Goal: Transaction & Acquisition: Obtain resource

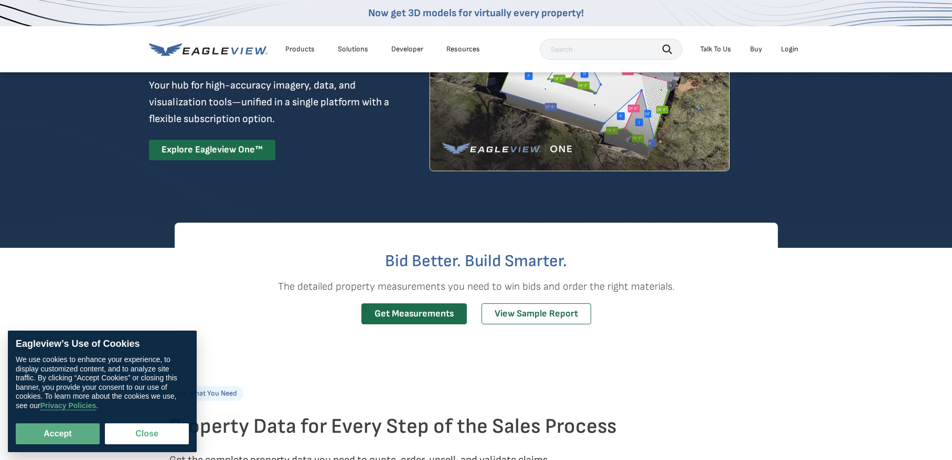
scroll to position [157, 0]
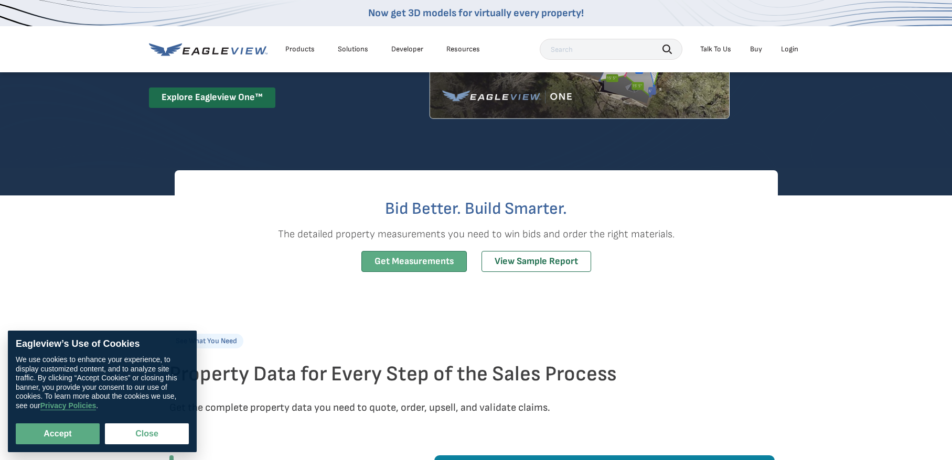
click at [401, 263] on link "Get Measurements" at bounding box center [413, 261] width 105 height 21
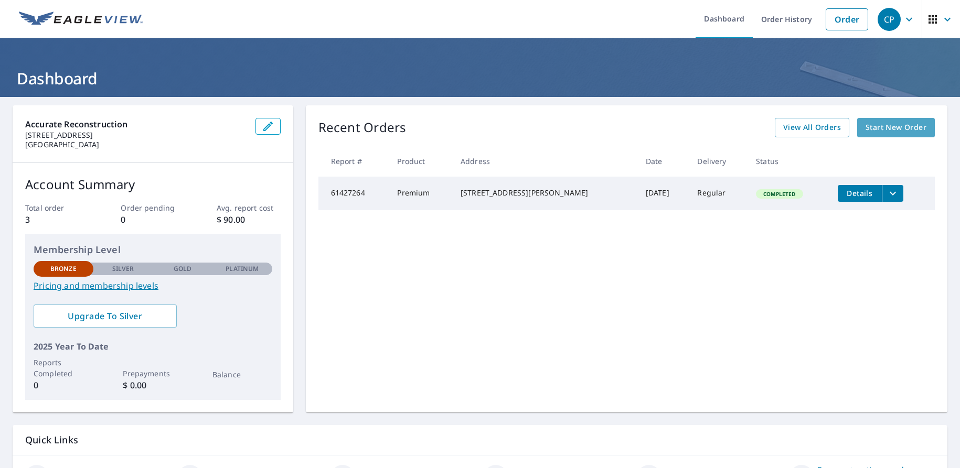
click at [883, 128] on span "Start New Order" at bounding box center [895, 127] width 61 height 13
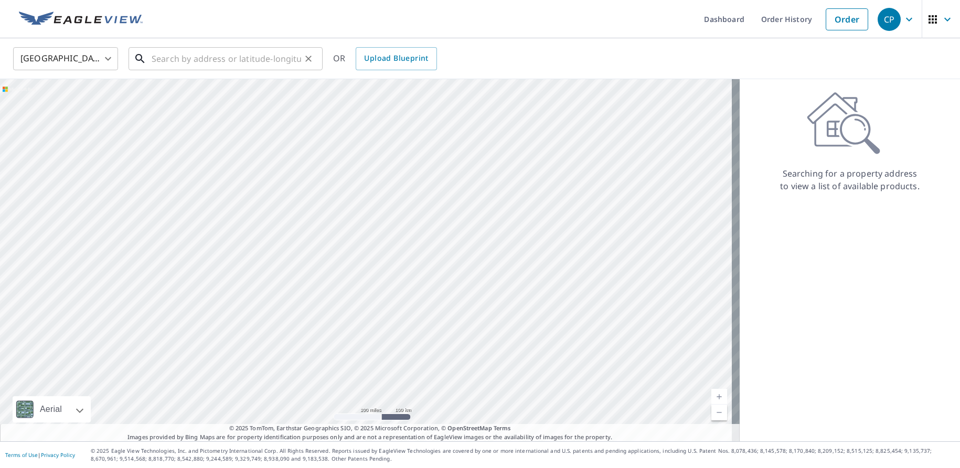
click at [156, 59] on input "text" at bounding box center [226, 58] width 149 height 29
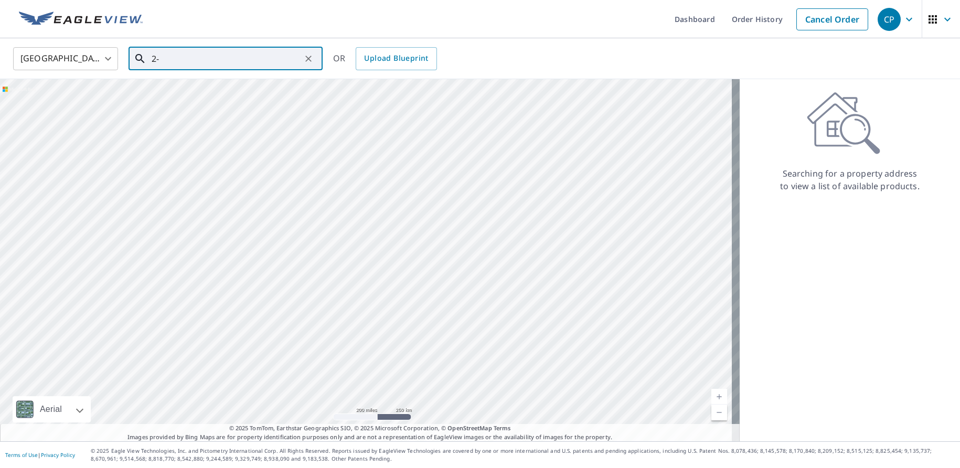
type input "2"
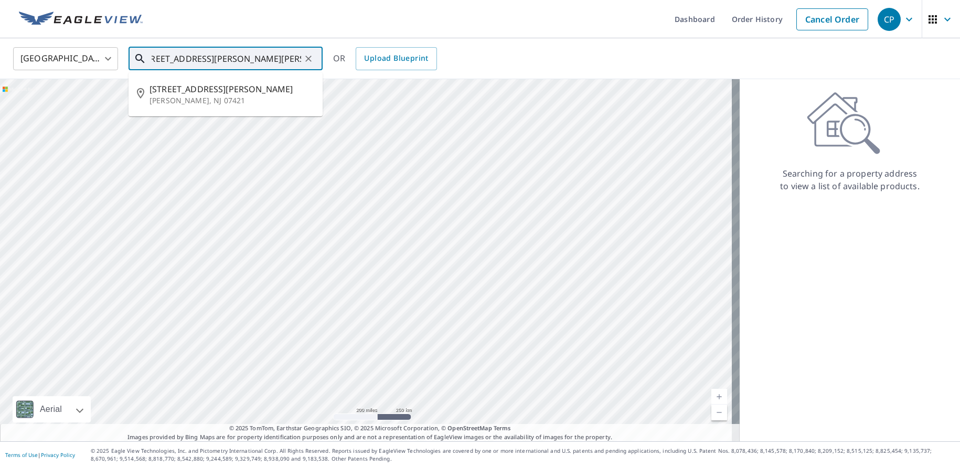
scroll to position [0, 18]
click at [191, 99] on p "[PERSON_NAME], NJ 07421" at bounding box center [231, 100] width 165 height 10
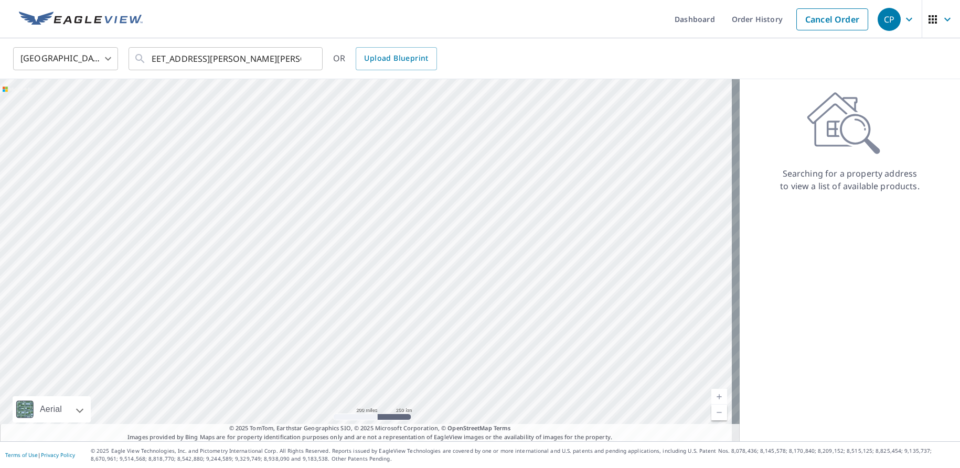
scroll to position [0, 0]
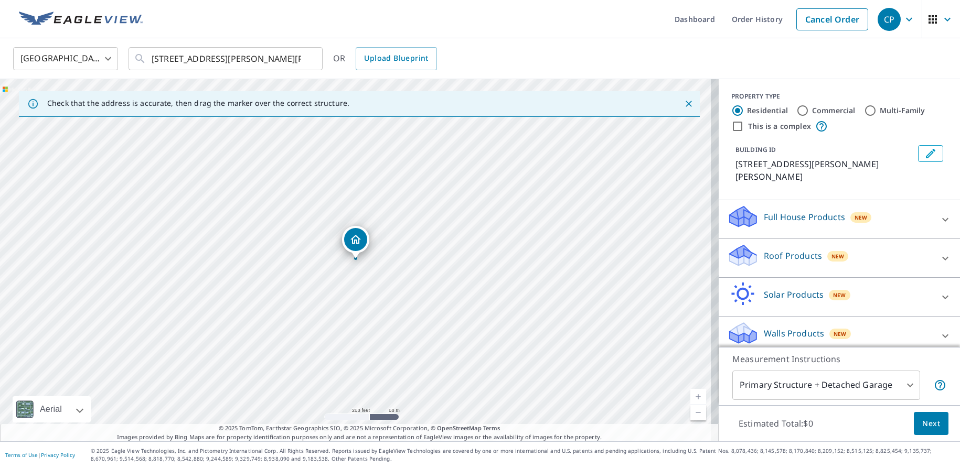
click at [355, 249] on div "Dropped pin, building 1, Residential property, 1-15 St Charles Ave Hewitt, NJ 0…" at bounding box center [355, 239] width 23 height 23
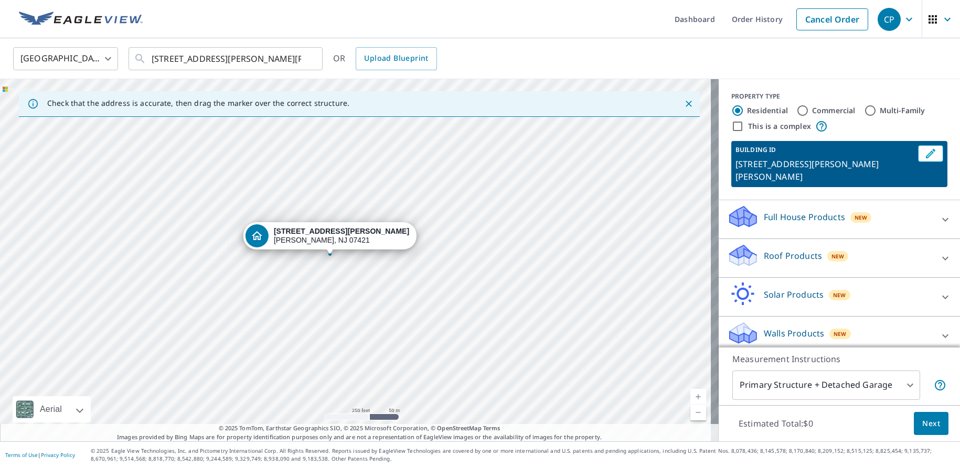
drag, startPoint x: 355, startPoint y: 249, endPoint x: 330, endPoint y: 245, distance: 26.0
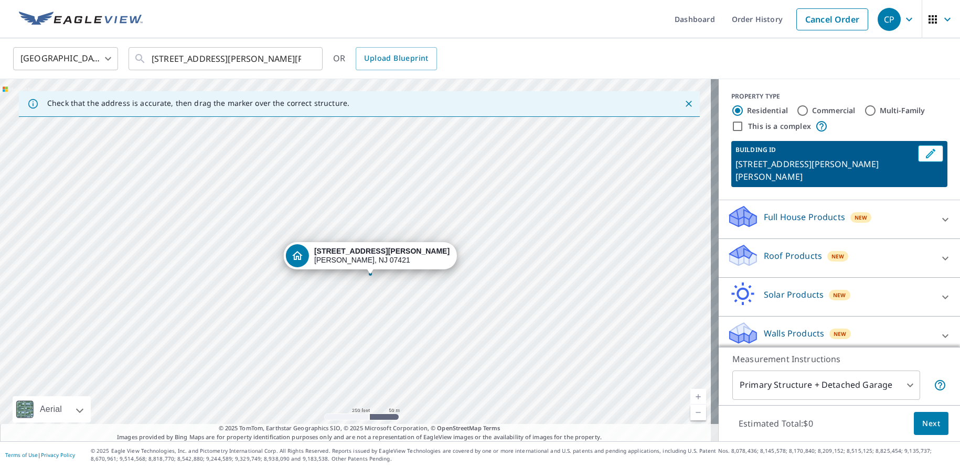
drag, startPoint x: 373, startPoint y: 240, endPoint x: 387, endPoint y: 255, distance: 20.8
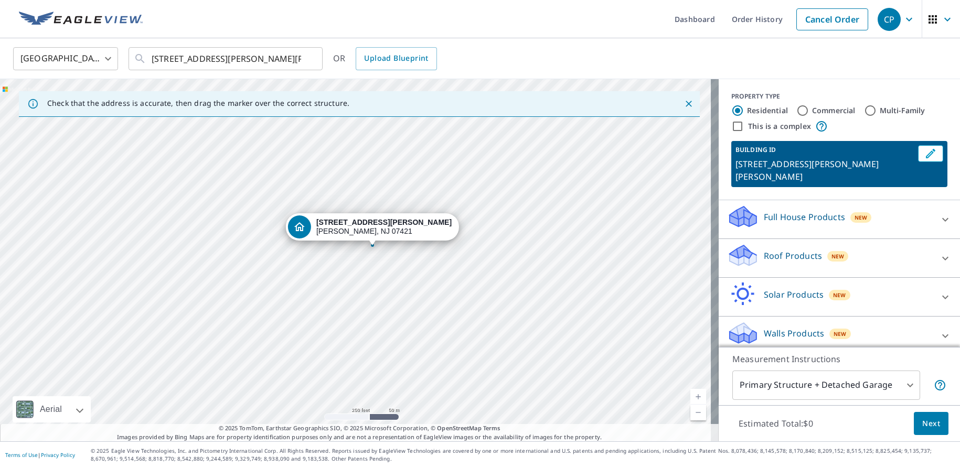
drag, startPoint x: 376, startPoint y: 246, endPoint x: 393, endPoint y: 233, distance: 21.3
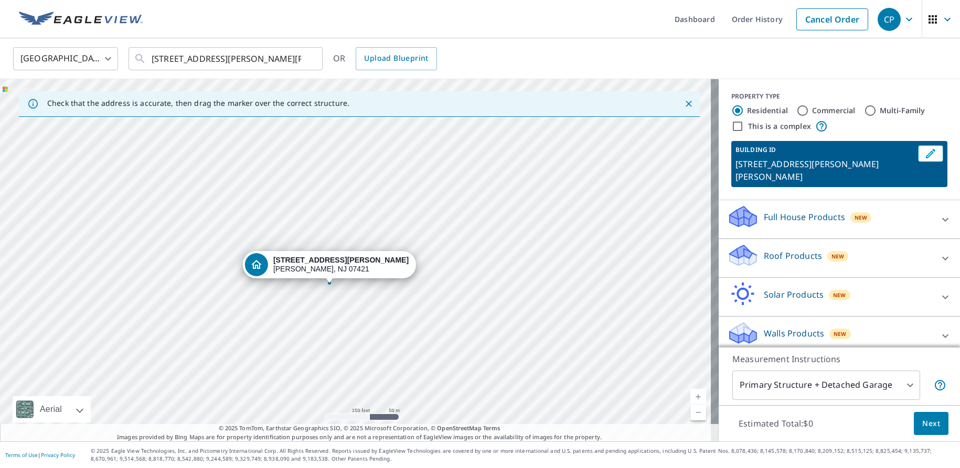
drag, startPoint x: 369, startPoint y: 244, endPoint x: 343, endPoint y: 269, distance: 36.0
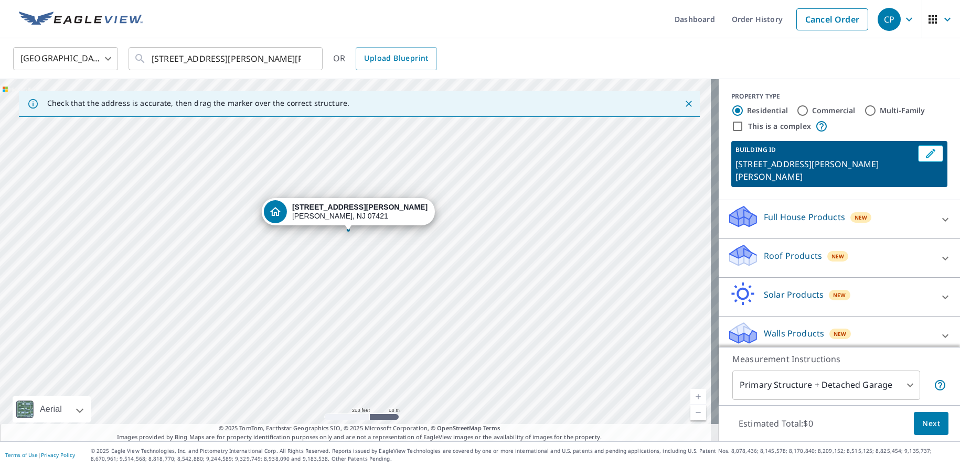
drag, startPoint x: 358, startPoint y: 246, endPoint x: 351, endPoint y: 218, distance: 29.2
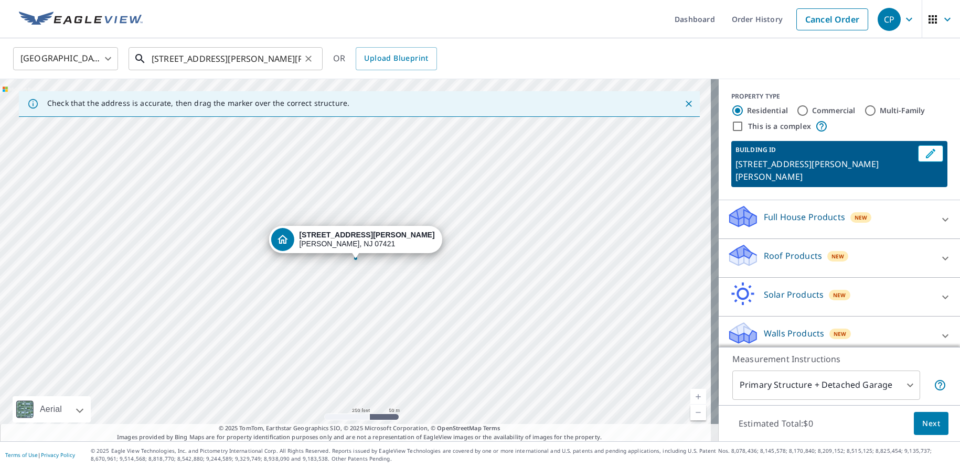
click at [153, 57] on input "[STREET_ADDRESS][PERSON_NAME][PERSON_NAME]" at bounding box center [226, 58] width 149 height 29
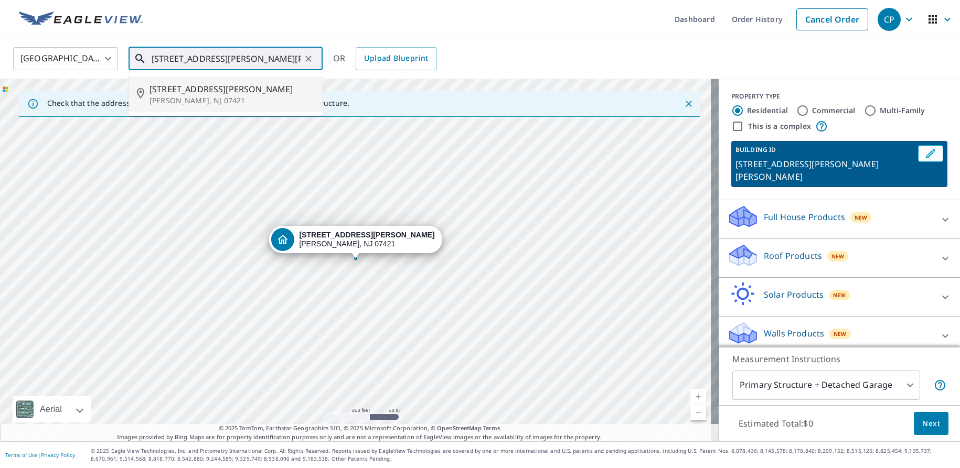
click at [246, 56] on input "[STREET_ADDRESS][PERSON_NAME][PERSON_NAME]" at bounding box center [226, 58] width 149 height 29
click at [212, 90] on span "[STREET_ADDRESS][PERSON_NAME]" at bounding box center [231, 89] width 165 height 13
type input "[STREET_ADDRESS][PERSON_NAME][PERSON_NAME]"
